Goal: Task Accomplishment & Management: Complete application form

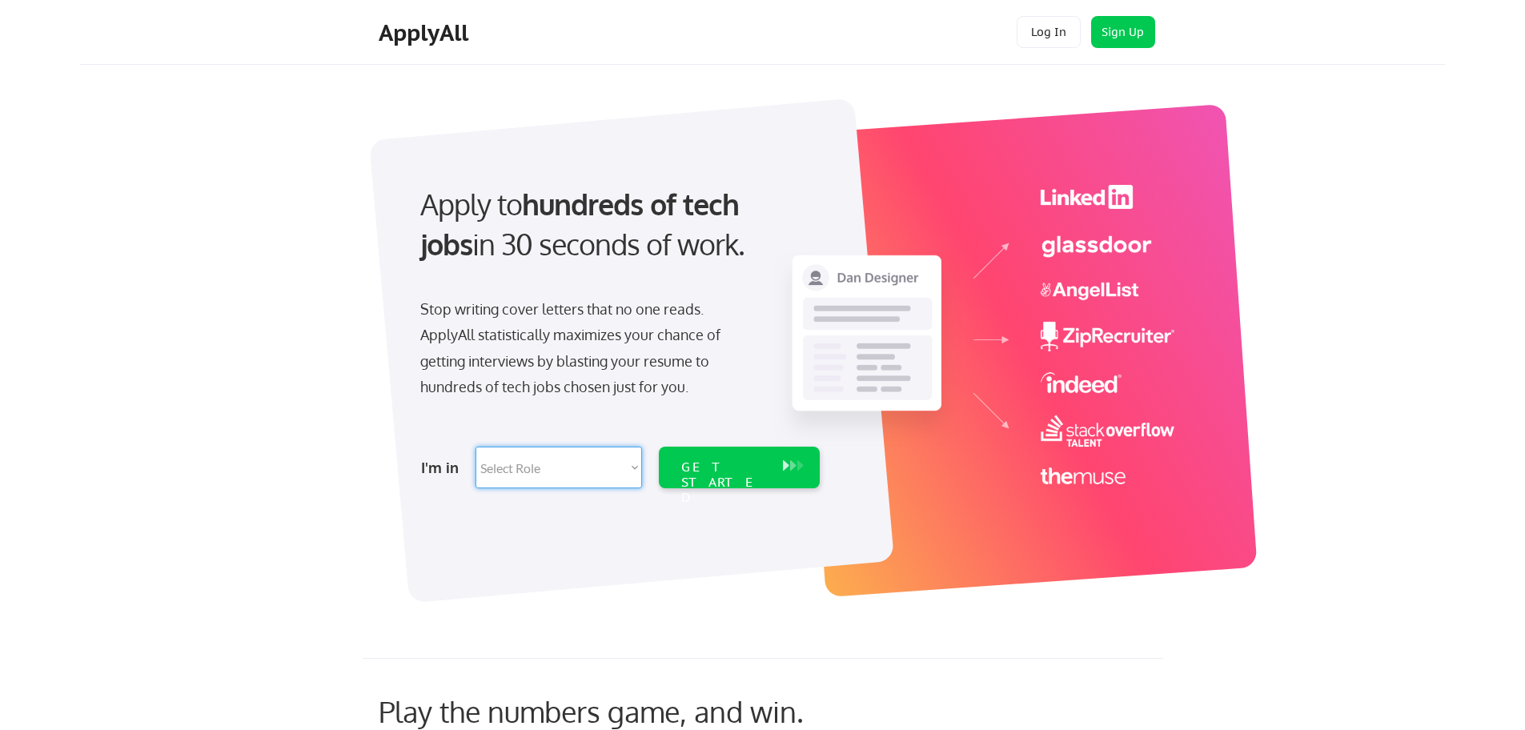
select select ""hr_recruiting""
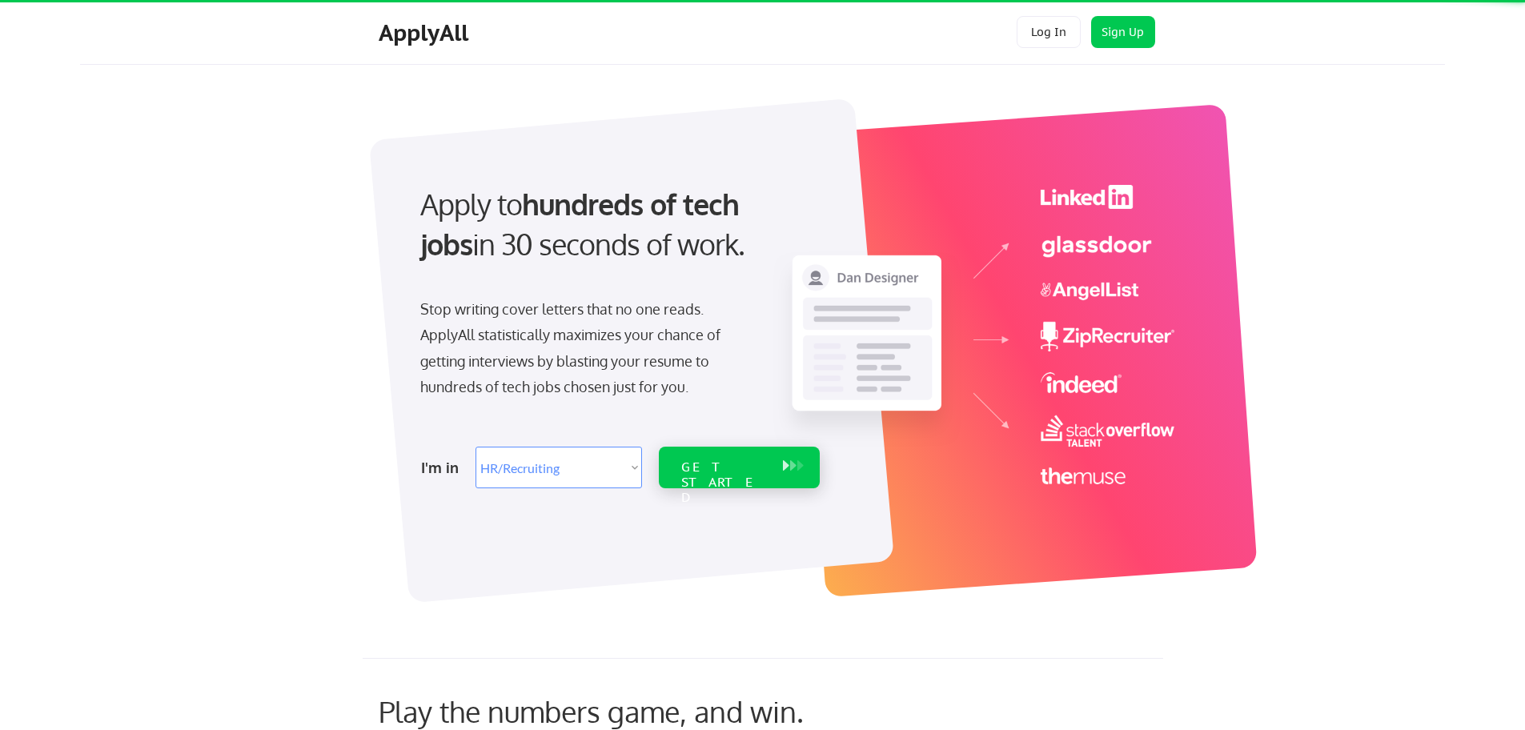
click at [750, 469] on div "GET STARTED" at bounding box center [724, 482] width 86 height 46
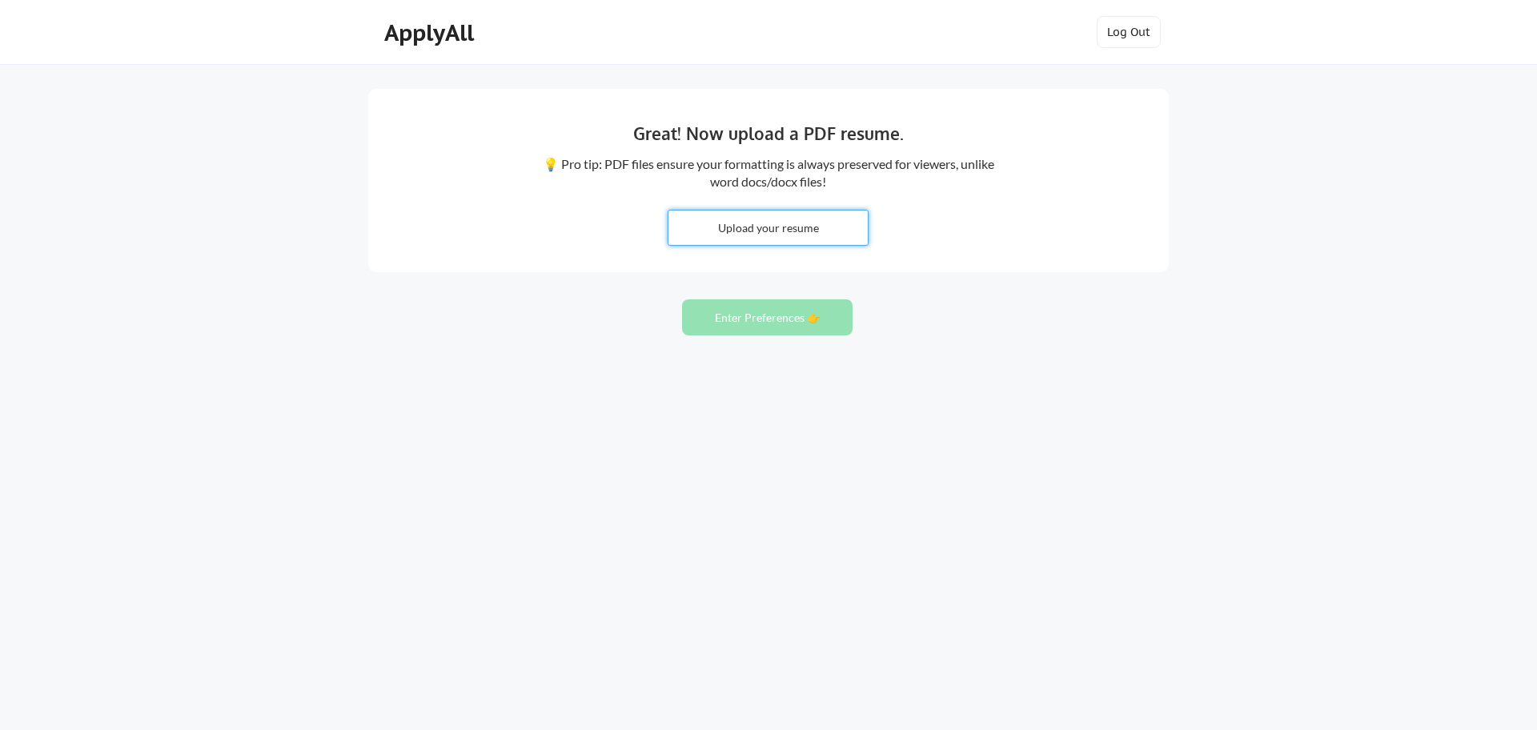
click at [788, 232] on input "file" at bounding box center [767, 228] width 199 height 34
type input "C:\fakepath\CordelleWilson_Resume.pdf"
click at [796, 275] on div "Great! Now upload a PDF resume. 💡 Pro tip: PDF files ensure your formatting is …" at bounding box center [768, 365] width 1537 height 730
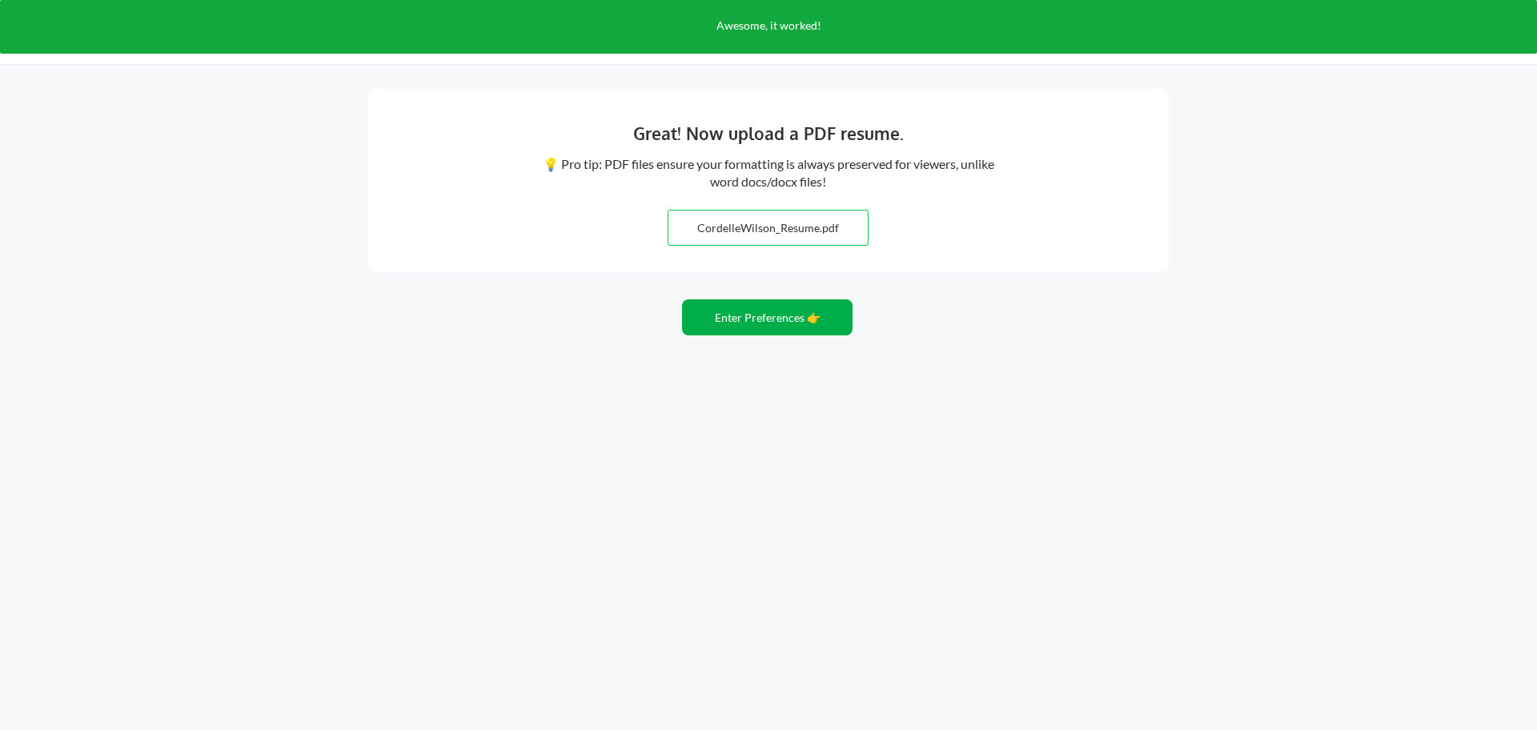
click at [777, 319] on button "Enter Preferences 👉" at bounding box center [767, 317] width 171 height 36
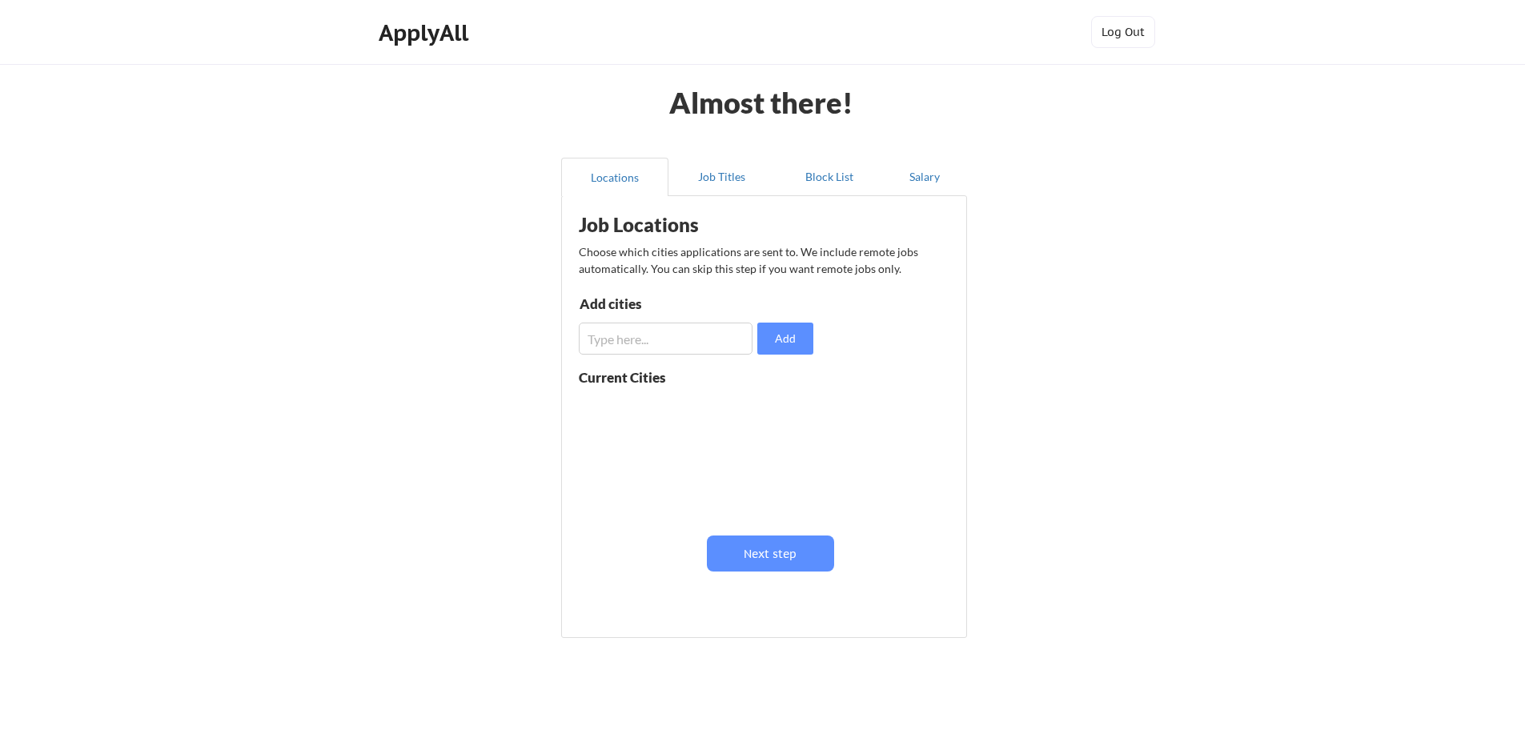
click at [688, 336] on input "input" at bounding box center [666, 339] width 174 height 32
type input "Oklahoma City, OK"
click at [643, 343] on input "input" at bounding box center [666, 339] width 174 height 32
type input "Shawnee, OK"
click at [642, 343] on input "input" at bounding box center [666, 339] width 174 height 32
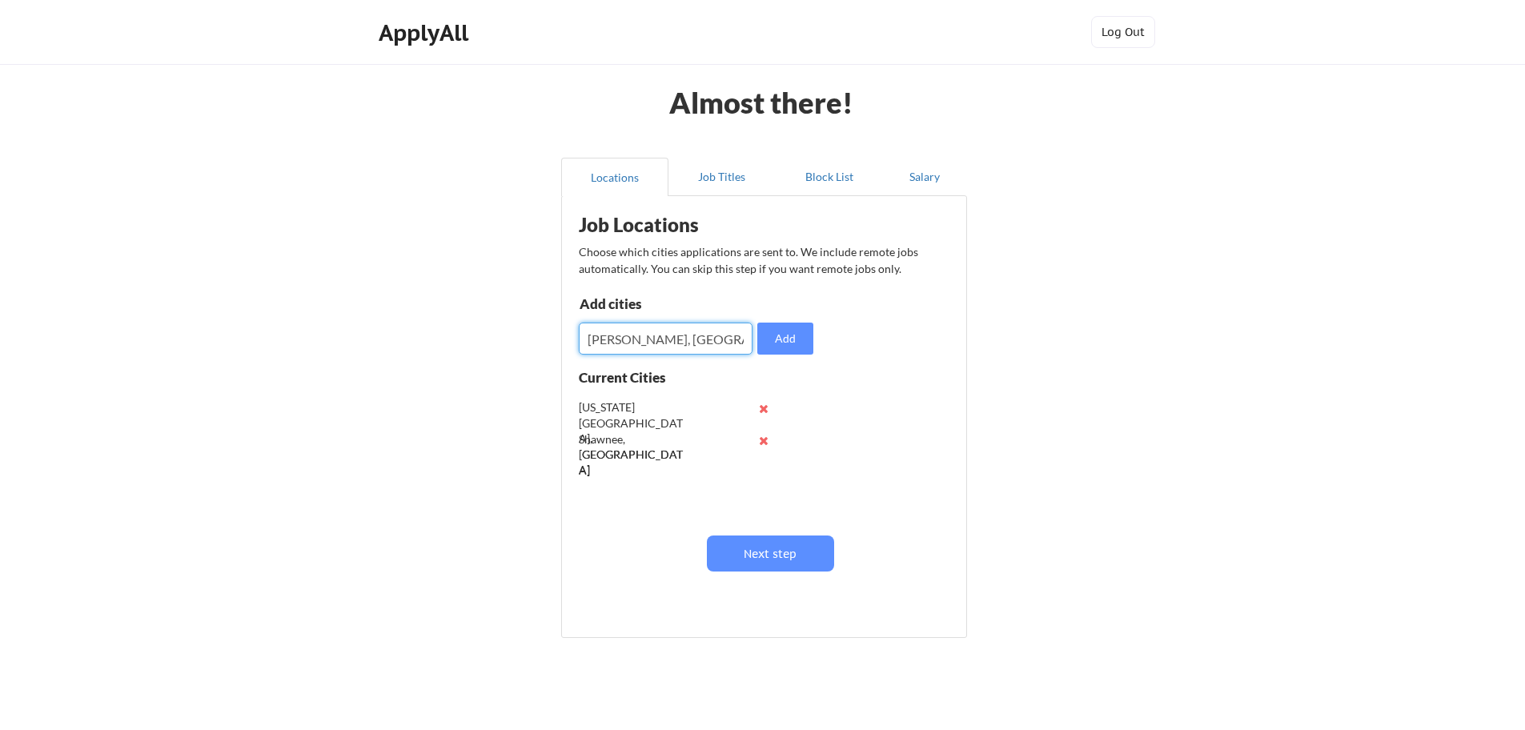
type input "Norman, OK"
click at [786, 287] on div "Job Locations Choose which cities applications are sent to. We include remote j…" at bounding box center [767, 411] width 395 height 414
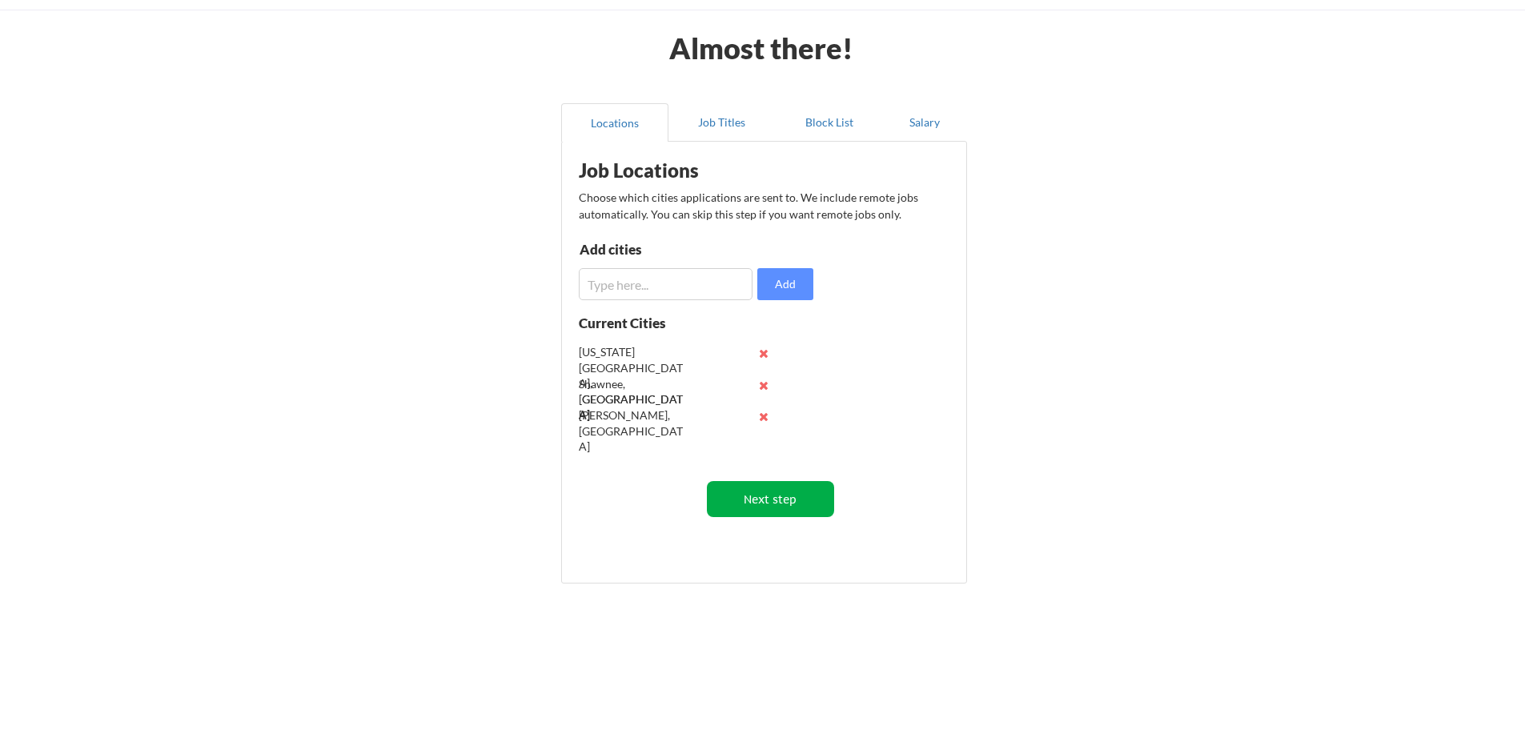
click at [755, 502] on button "Next step" at bounding box center [770, 499] width 127 height 36
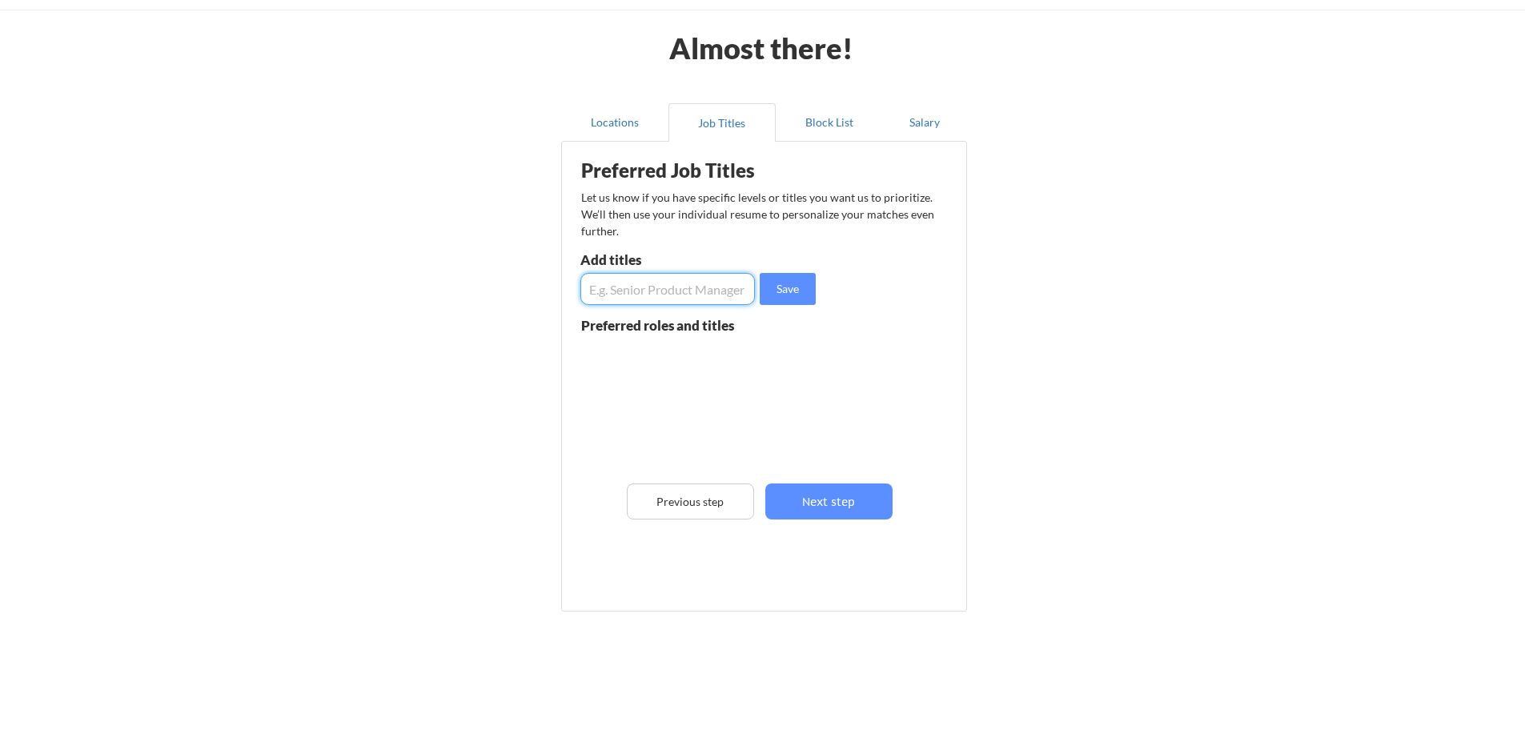
click at [715, 291] on input "input" at bounding box center [667, 289] width 175 height 32
type input "Recruiter"
click at [724, 301] on input "input" at bounding box center [667, 289] width 175 height 32
type input "Human Resources"
click at [646, 295] on input "input" at bounding box center [667, 289] width 175 height 32
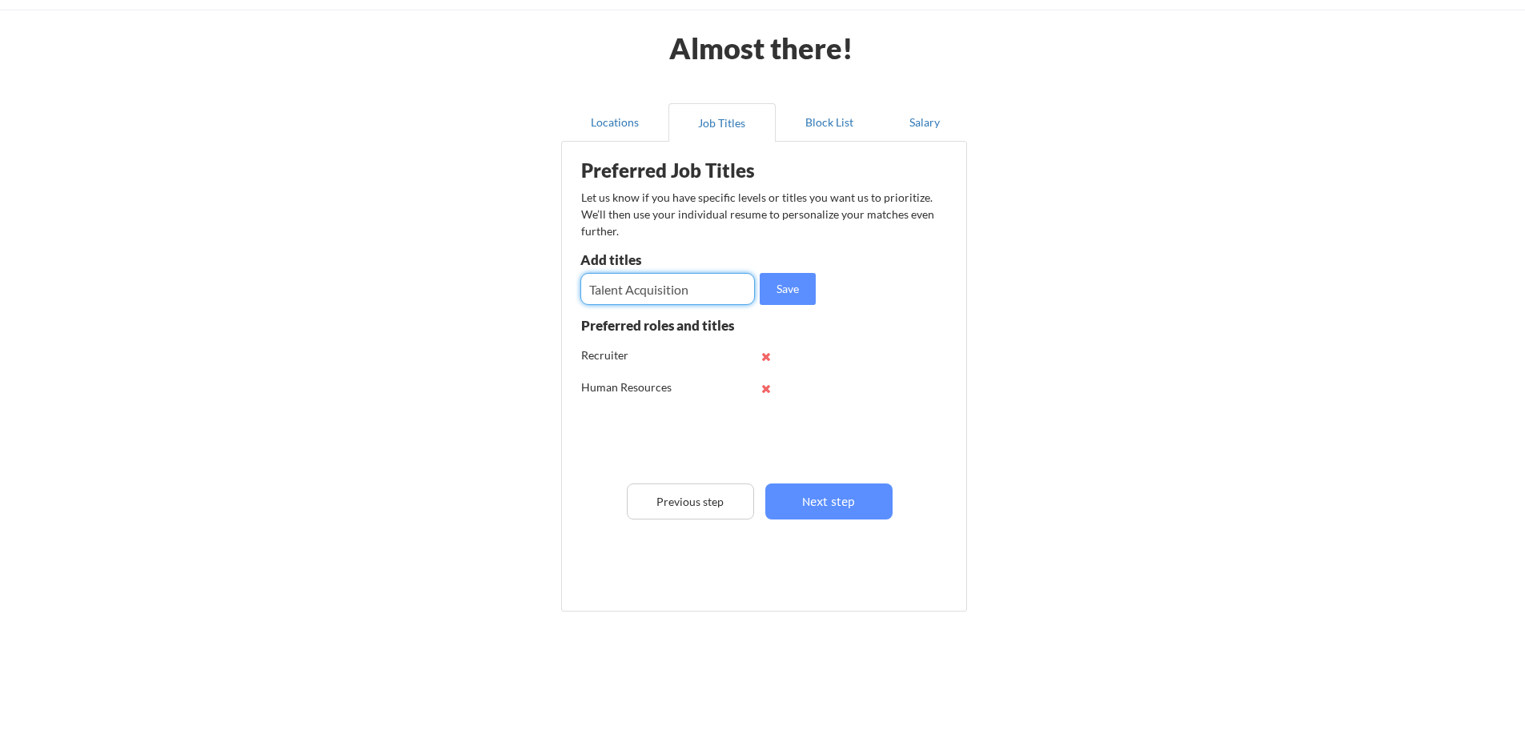
type input "Talent Acquisition"
click at [673, 304] on input "input" at bounding box center [667, 289] width 175 height 32
type input "Senior Recruiter"
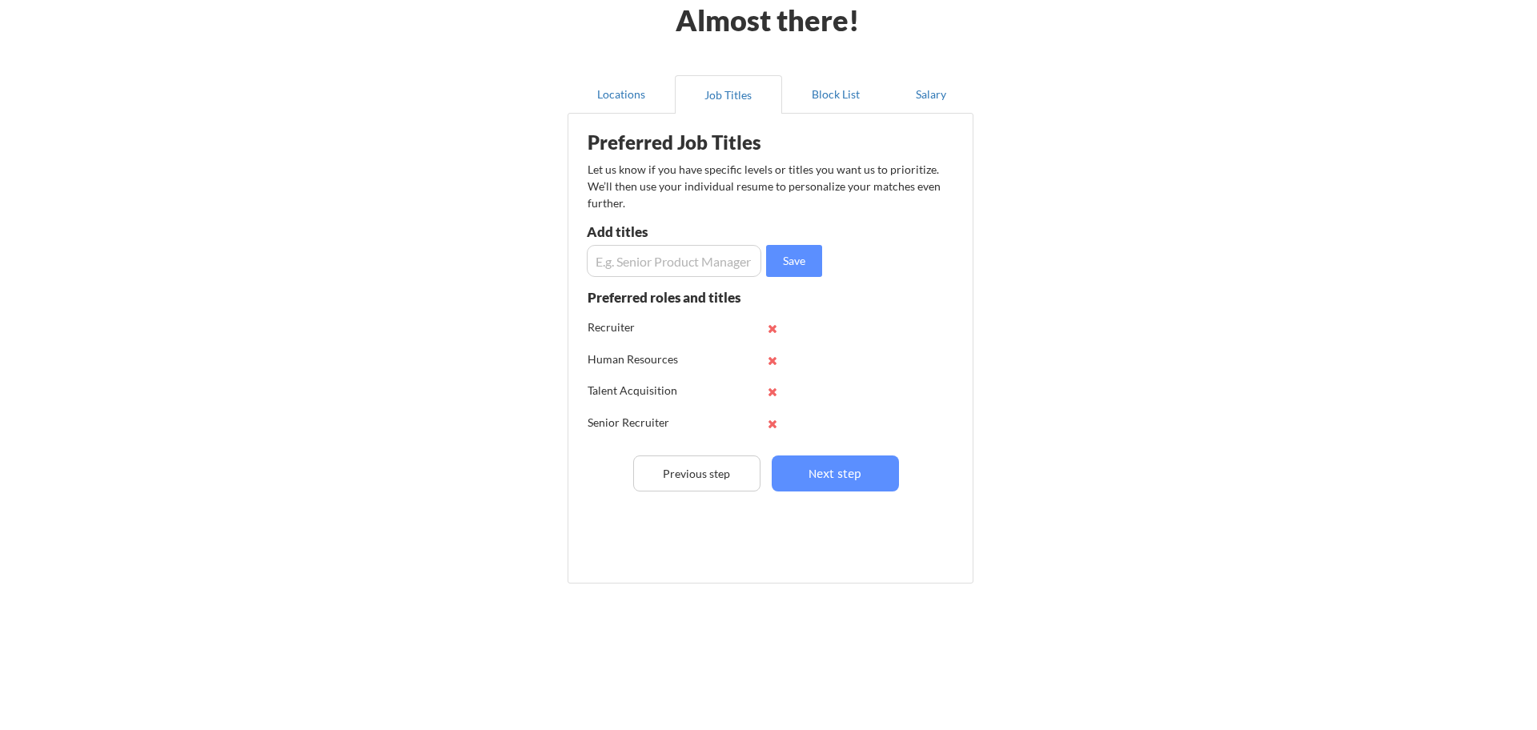
scroll to position [1, 0]
click at [824, 479] on button "Next step" at bounding box center [828, 473] width 127 height 36
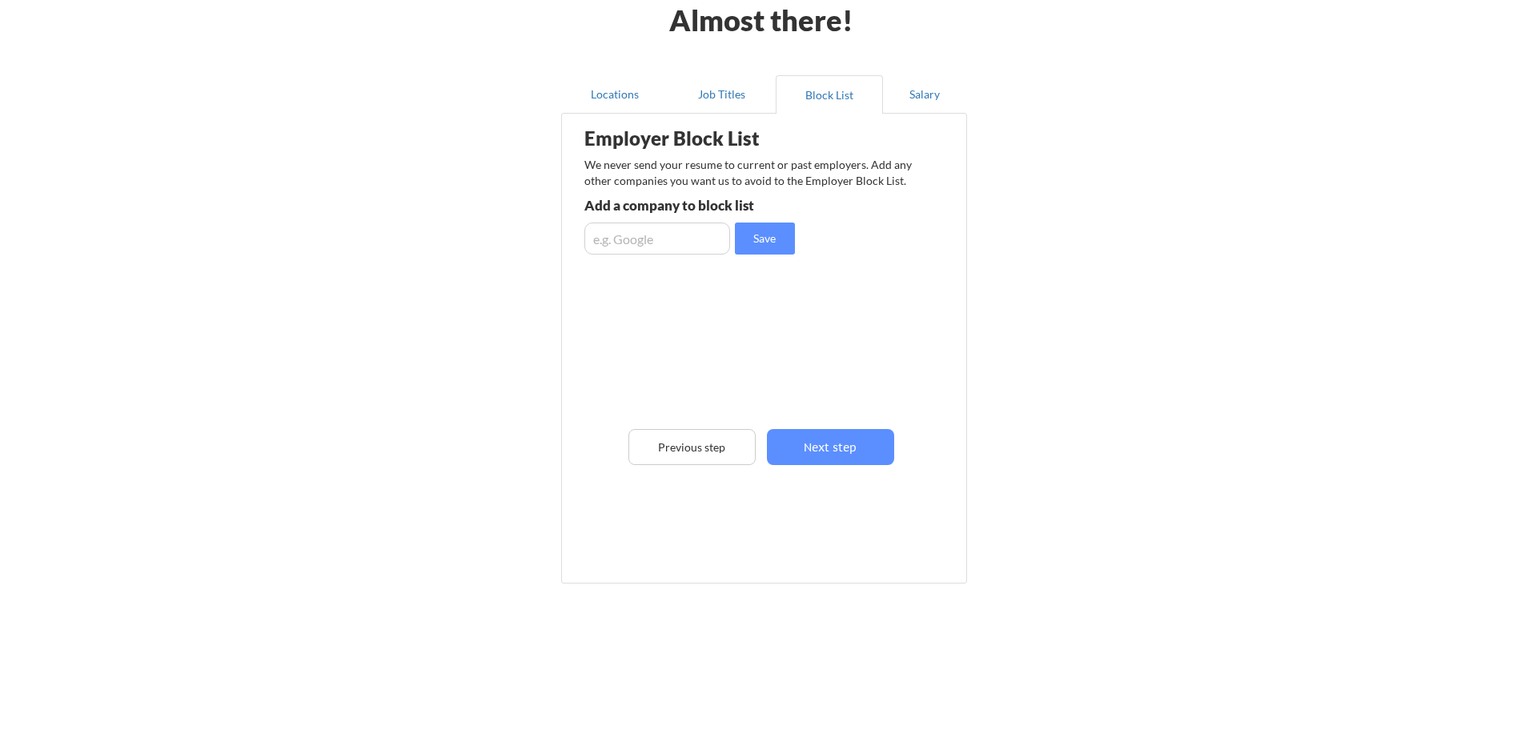
click at [685, 280] on div "Employer Block List We never send your resume to current or past employers. Add…" at bounding box center [764, 325] width 388 height 414
click at [672, 241] on input "input" at bounding box center [657, 239] width 146 height 32
type input "LRQA"
click at [667, 239] on input "input" at bounding box center [657, 239] width 146 height 32
type input "Relode"
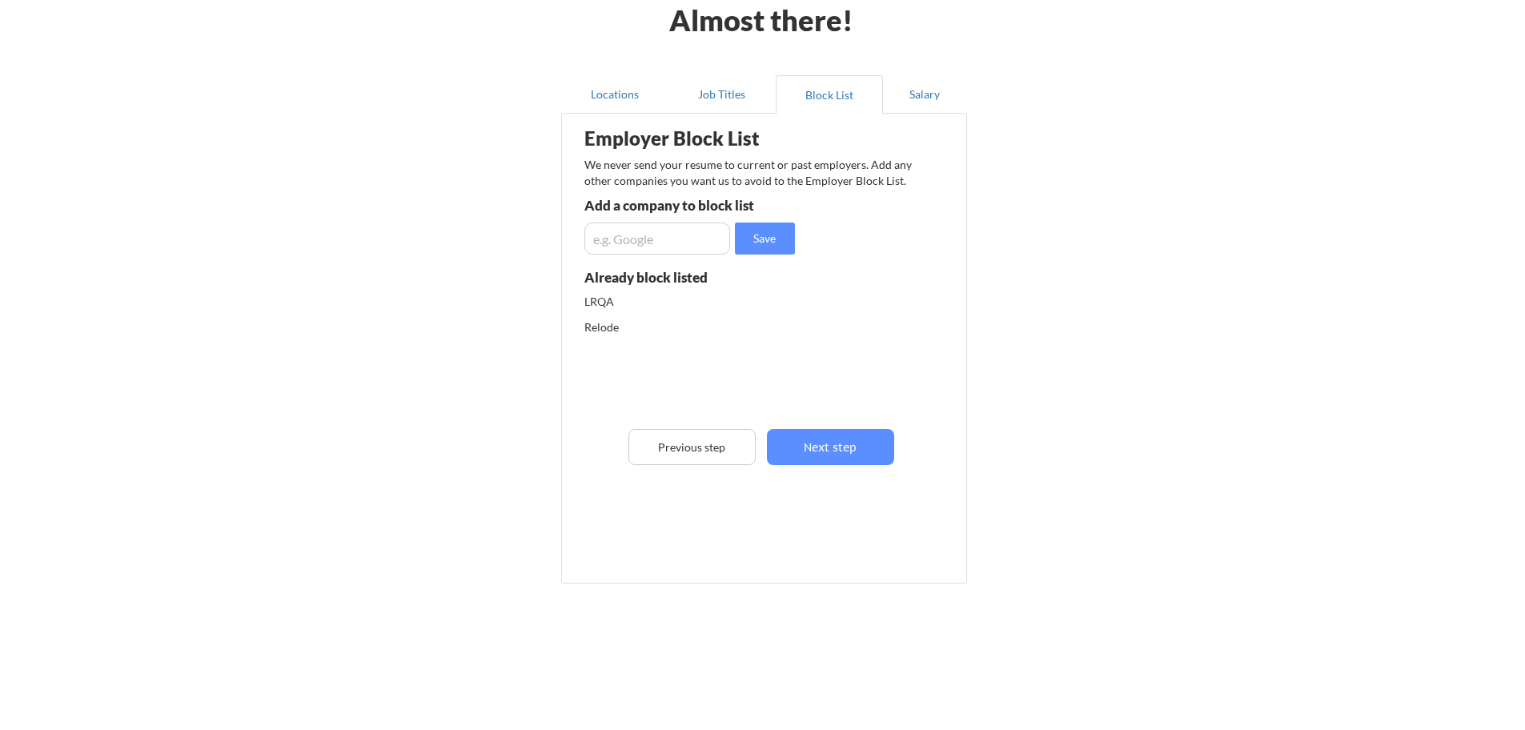
click at [663, 240] on input "input" at bounding box center [657, 239] width 146 height 32
type input "Reflik"
click at [663, 240] on input "input" at bounding box center [657, 239] width 146 height 32
type input "Stillwater Human Capital, LLC"
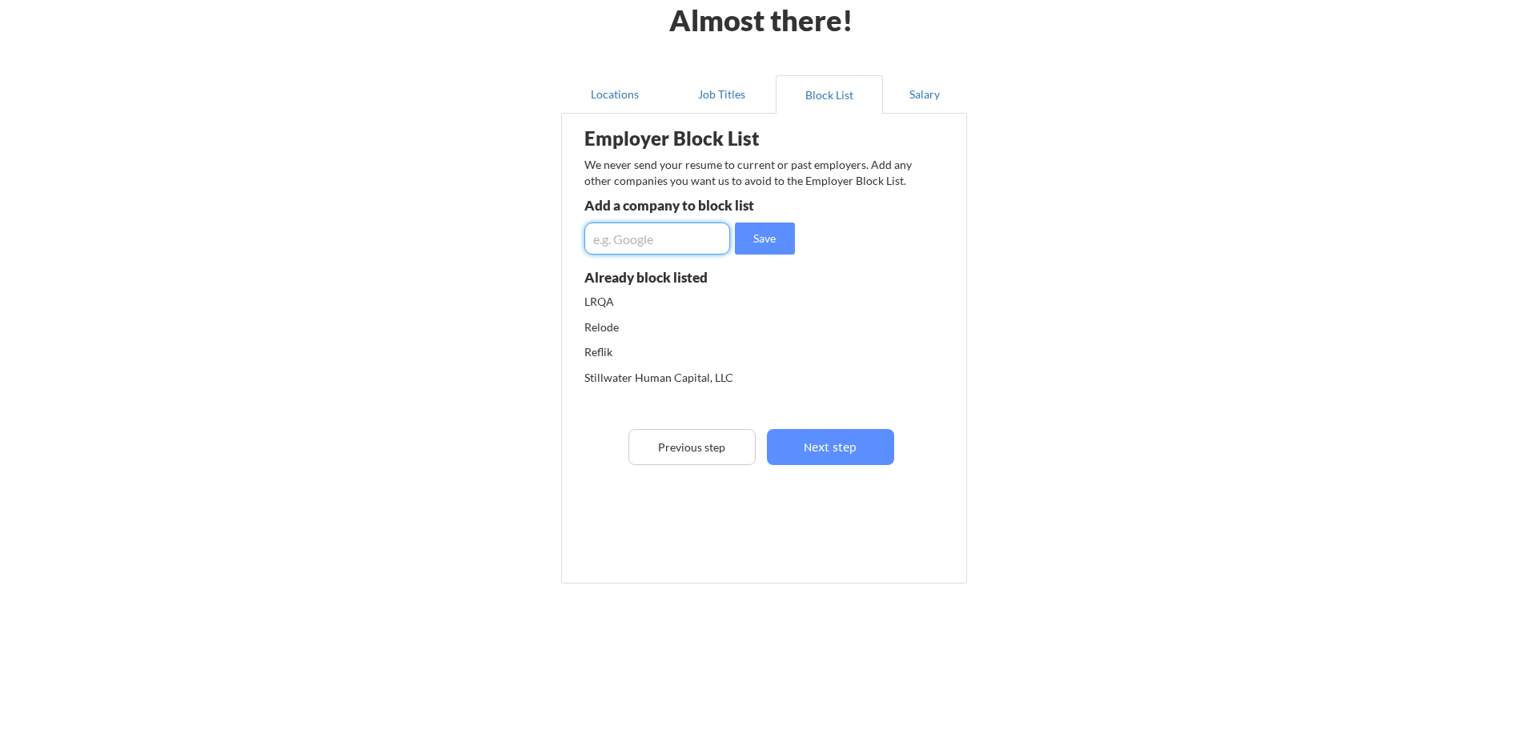
click at [647, 243] on input "input" at bounding box center [657, 239] width 146 height 32
drag, startPoint x: 728, startPoint y: 450, endPoint x: 828, endPoint y: 479, distance: 104.9
click at [823, 491] on div "Employer Block List We never send your resume to current or past employers. Add…" at bounding box center [764, 325] width 388 height 414
click at [832, 466] on div "Employer Block List We never send your resume to current or past employers. Add…" at bounding box center [764, 325] width 388 height 414
click at [832, 459] on button "Next step" at bounding box center [830, 447] width 127 height 36
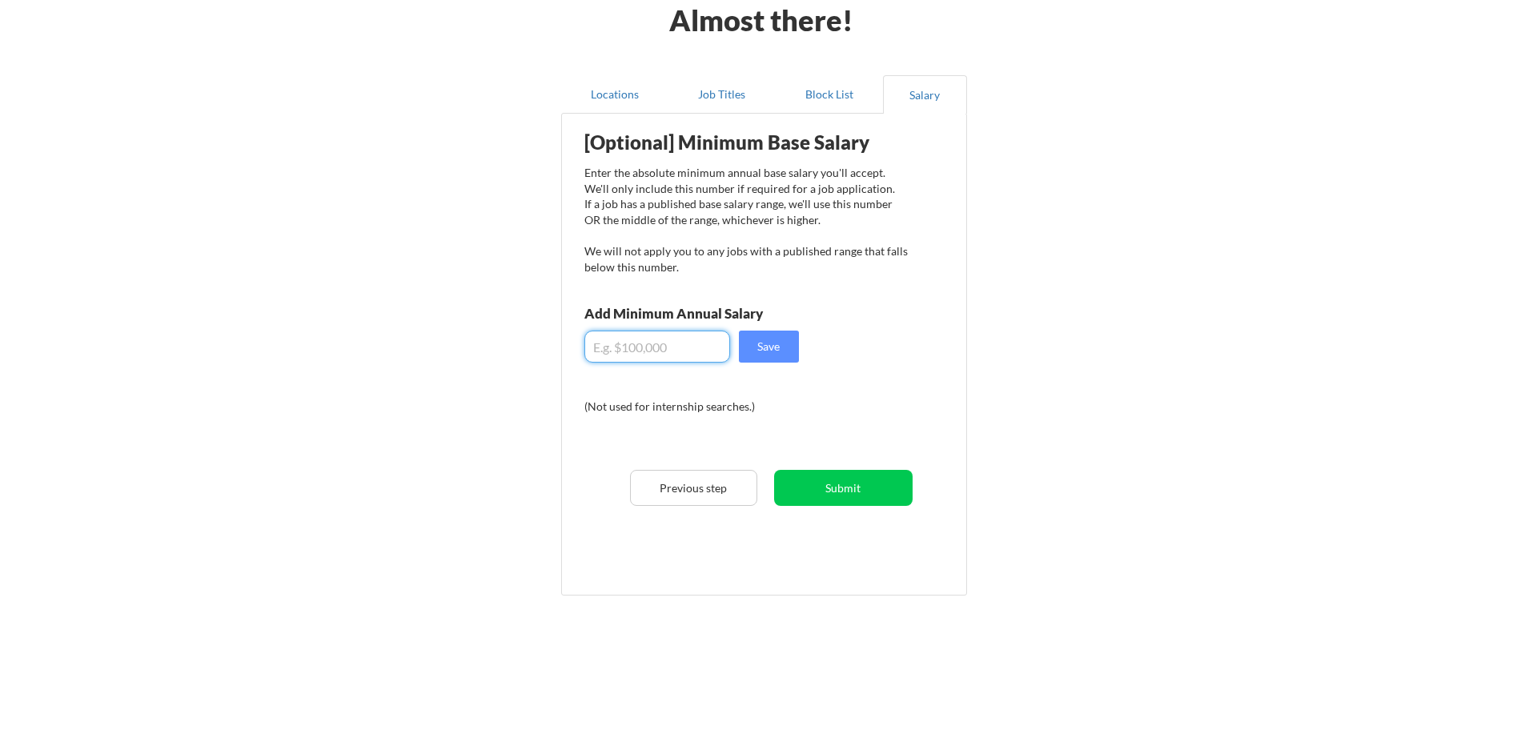
click at [686, 347] on input "input" at bounding box center [657, 347] width 146 height 32
type input "$5"
type input "$75,000"
click at [776, 361] on button "Save" at bounding box center [769, 347] width 60 height 32
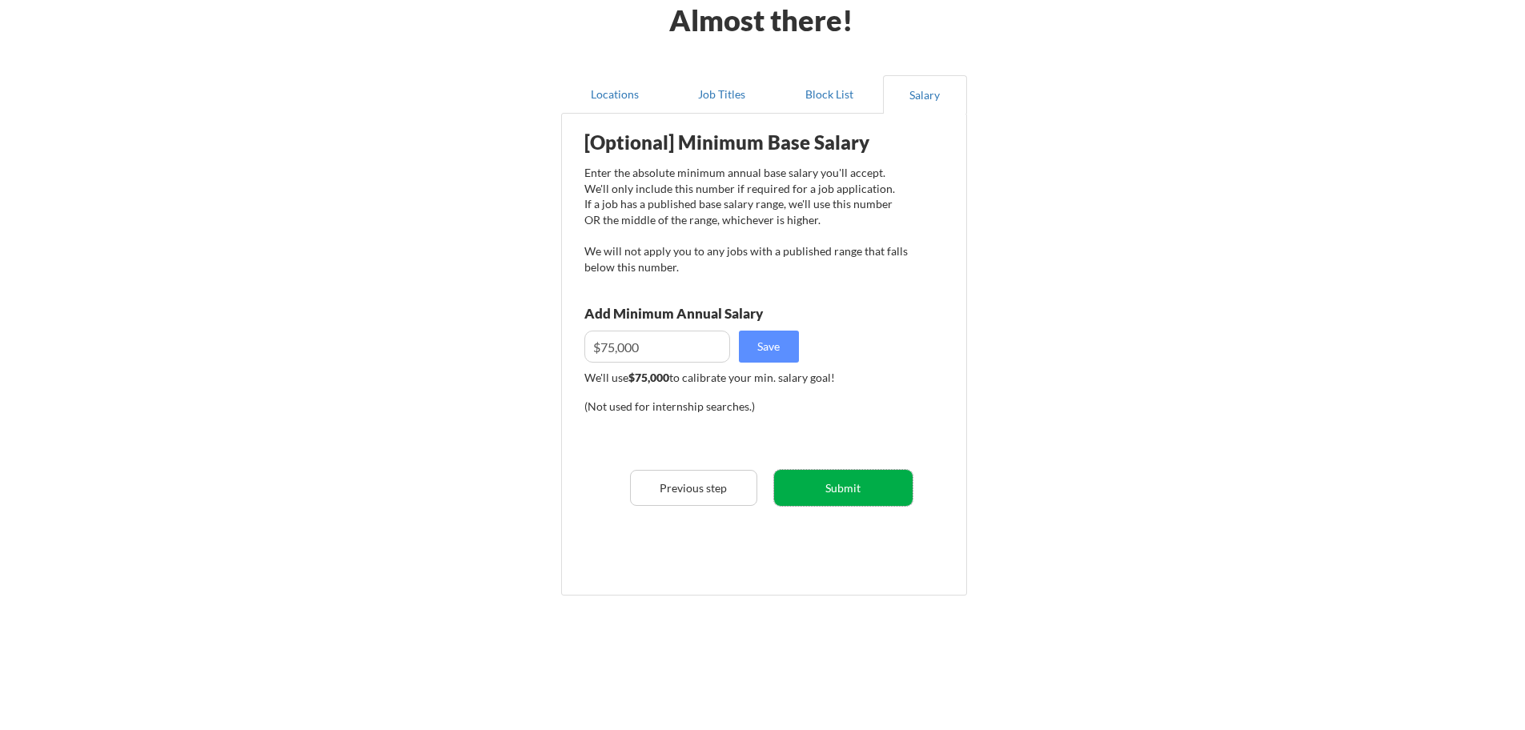
click at [851, 487] on button "Submit" at bounding box center [843, 488] width 138 height 36
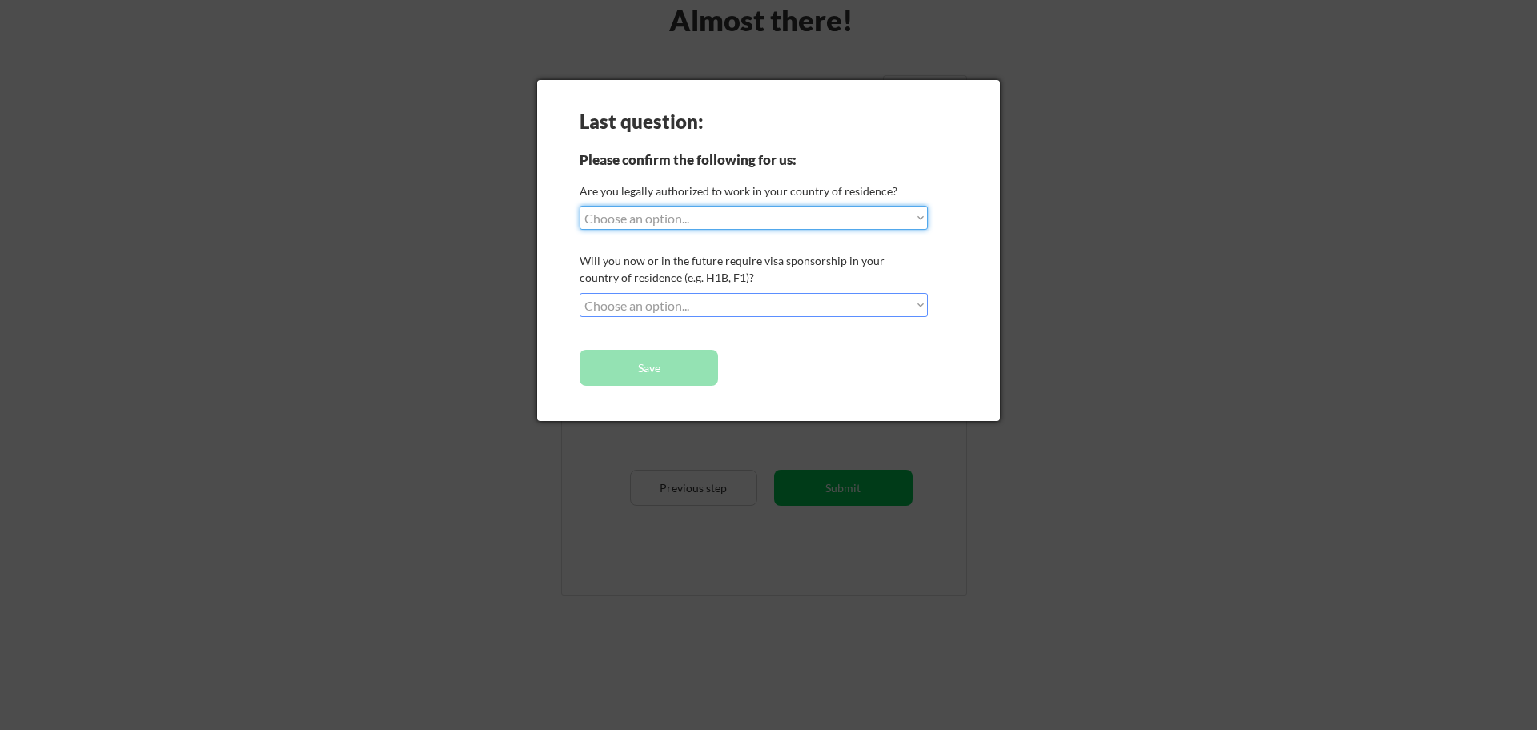
select select ""yes__i_am_a_us_citizen""
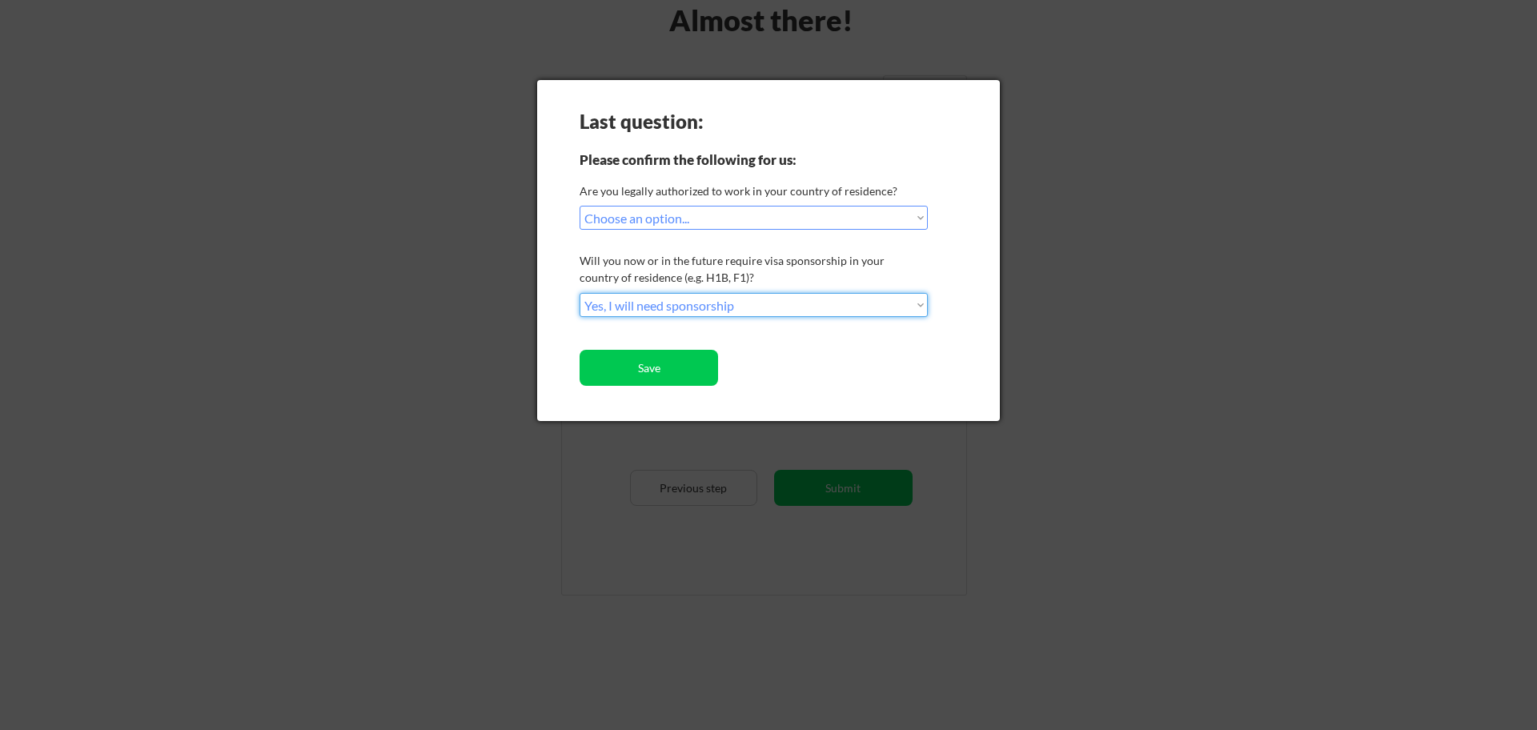
select select ""no__i_will_not_need_sponsorship""
click at [680, 366] on button "Save" at bounding box center [649, 368] width 138 height 36
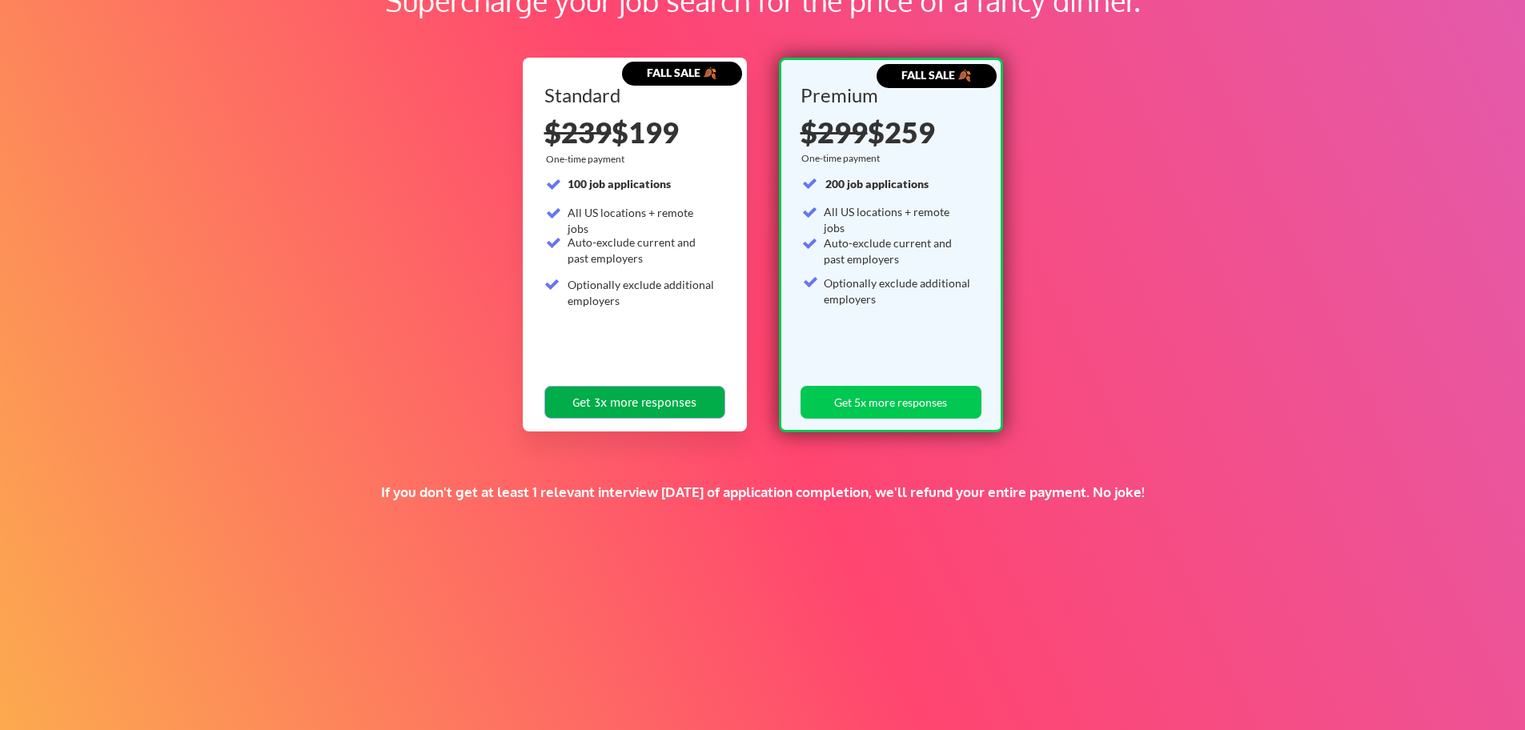
scroll to position [209, 0]
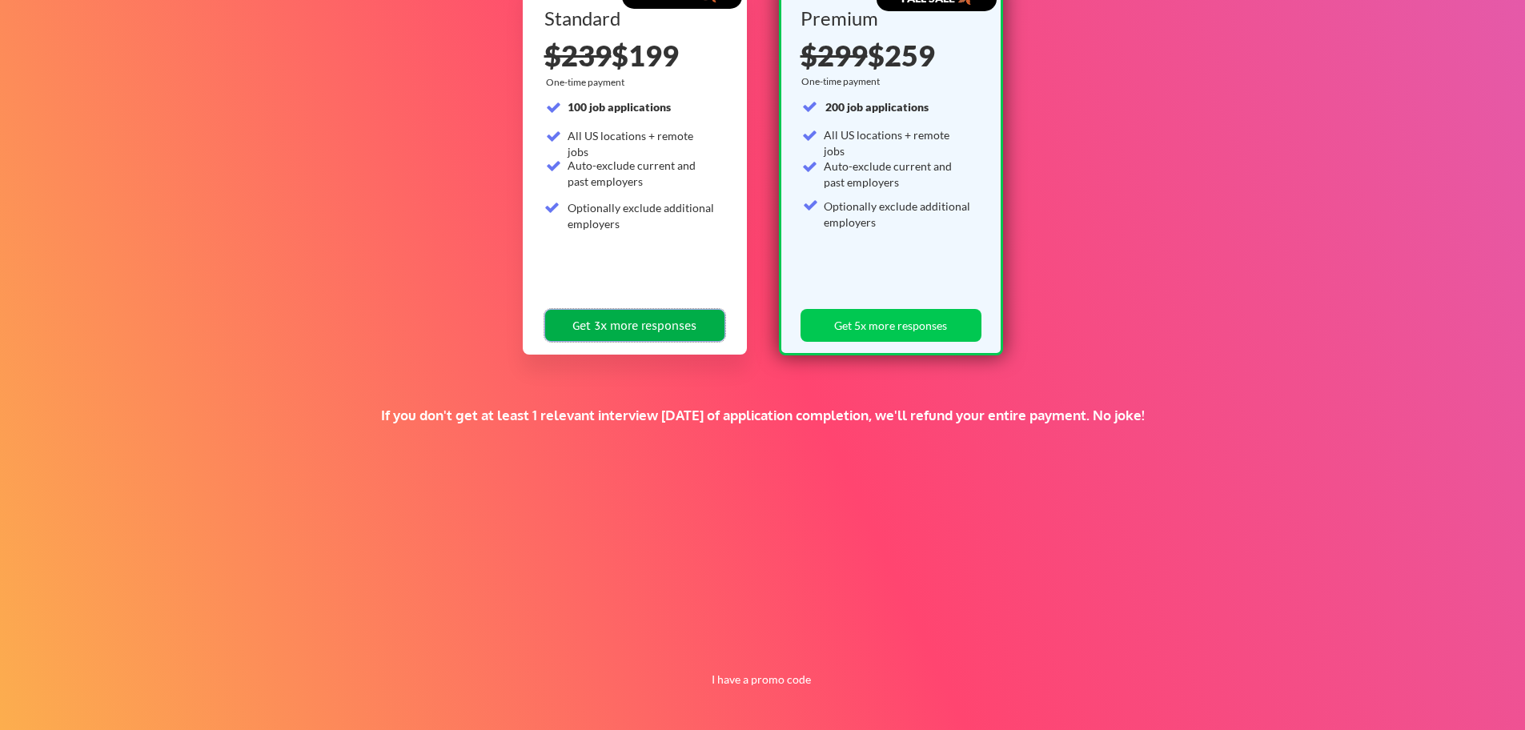
click at [672, 333] on button "Get 3x more responses" at bounding box center [634, 325] width 181 height 33
